Goal: Find specific page/section: Find specific page/section

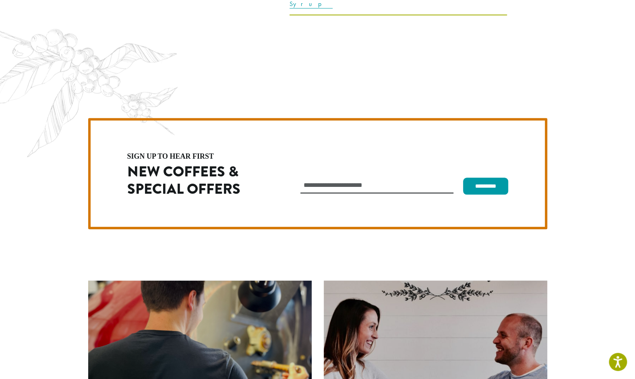
scroll to position [2276, 0]
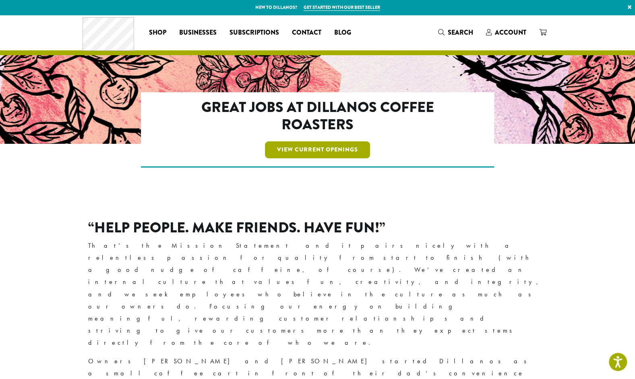
click at [351, 151] on link "View Current Openings" at bounding box center [317, 149] width 105 height 17
click at [333, 153] on link "View Current Openings" at bounding box center [317, 149] width 105 height 17
